Goal: Information Seeking & Learning: Learn about a topic

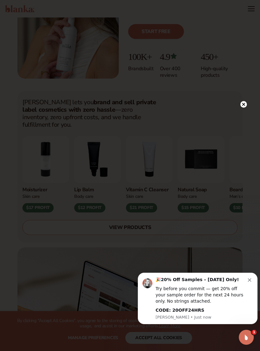
click at [242, 107] on circle at bounding box center [243, 104] width 7 height 7
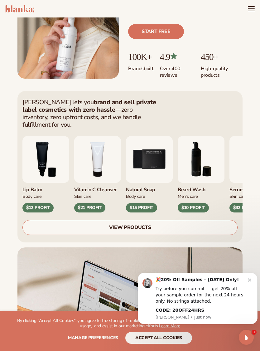
click at [169, 222] on link "VIEW PRODUCTS" at bounding box center [129, 227] width 215 height 15
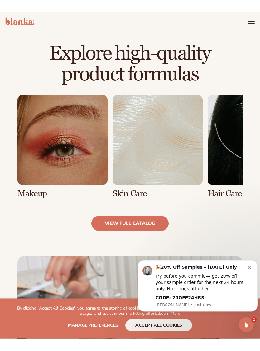
scroll to position [356, 0]
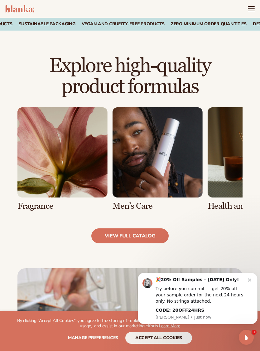
click at [169, 168] on link "6 / 8" at bounding box center [158, 158] width 90 height 103
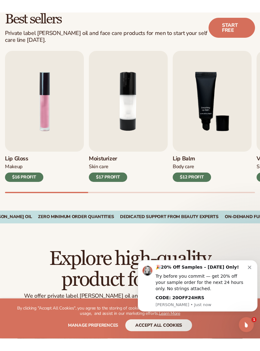
scroll to position [158, 0]
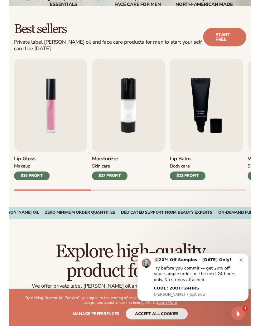
click at [248, 262] on icon "Dismiss notification" at bounding box center [248, 260] width 3 height 3
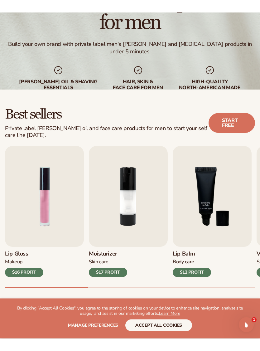
scroll to position [63, 0]
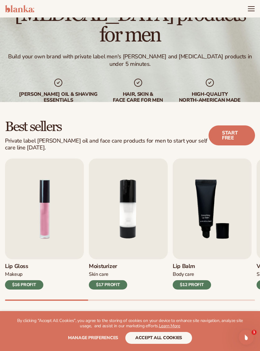
click at [229, 138] on link "Start free" at bounding box center [232, 135] width 46 height 20
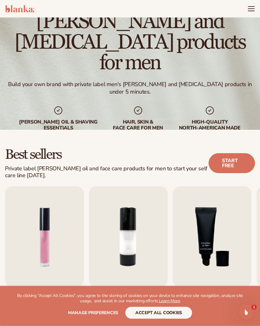
scroll to position [27, 0]
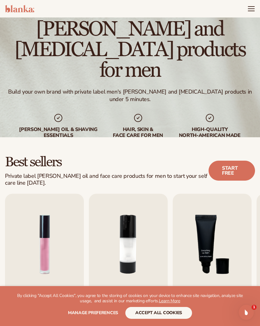
click at [213, 321] on section "WE USE COOKIES By clicking "Accept All Cookies", you agree to the storing of co…" at bounding box center [130, 306] width 260 height 40
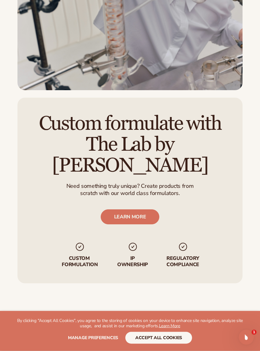
scroll to position [790, 0]
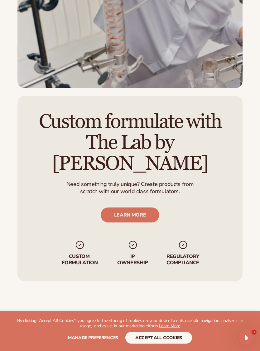
click at [146, 208] on link "LEARN MORE" at bounding box center [130, 215] width 59 height 15
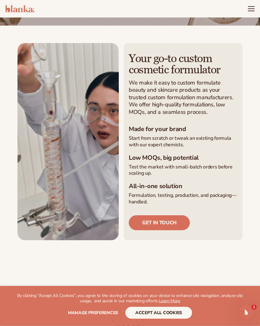
scroll to position [105, 0]
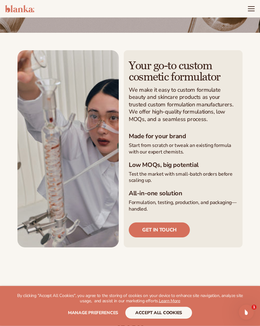
click at [170, 223] on link "Get in touch" at bounding box center [159, 230] width 61 height 15
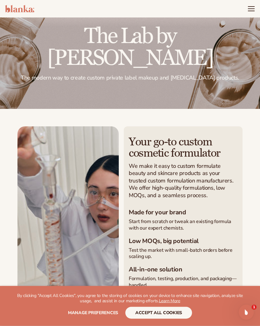
scroll to position [27, 0]
